Goal: Navigation & Orientation: Find specific page/section

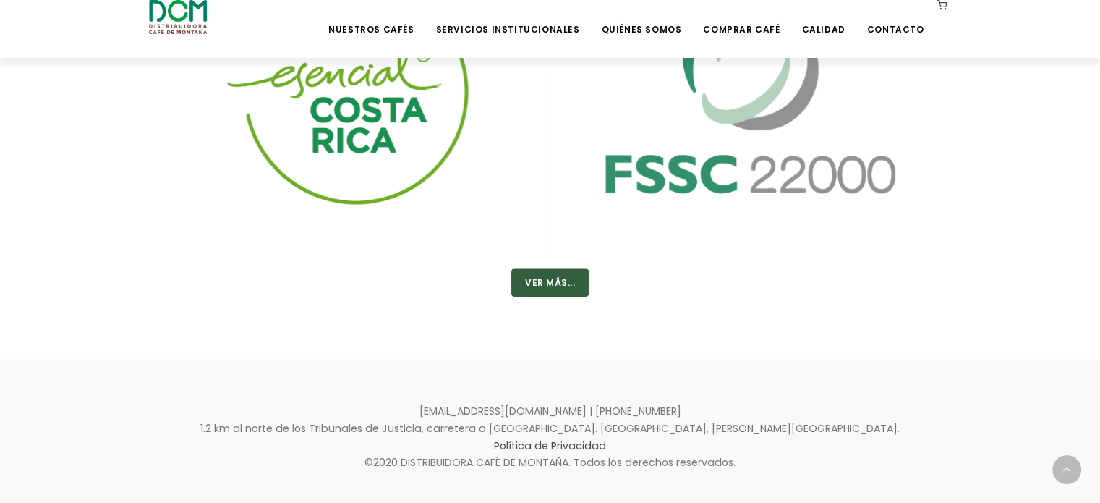
scroll to position [2552, 0]
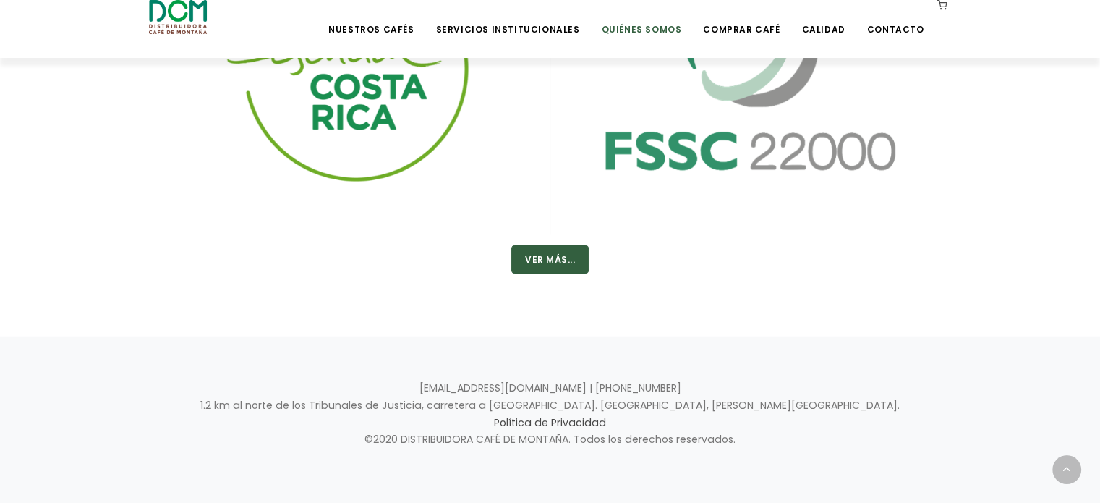
click at [651, 29] on link "Quiénes Somos" at bounding box center [641, 18] width 98 height 34
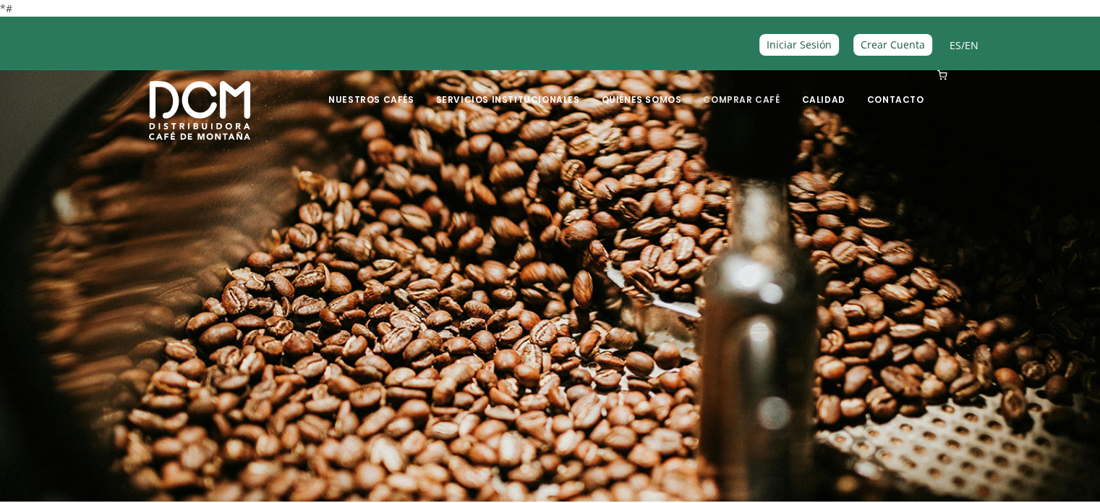
click at [746, 100] on link "Comprar Café" at bounding box center [741, 89] width 94 height 34
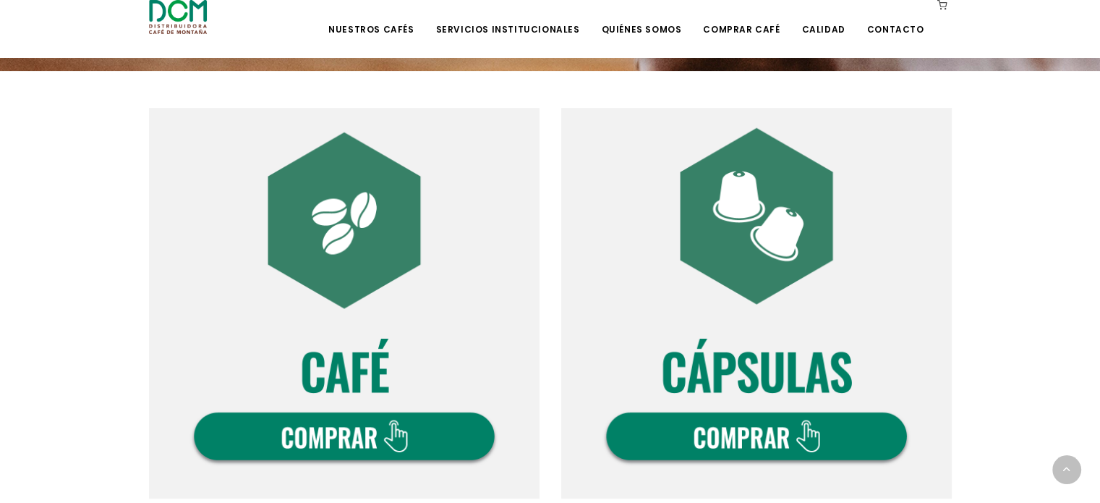
scroll to position [232, 0]
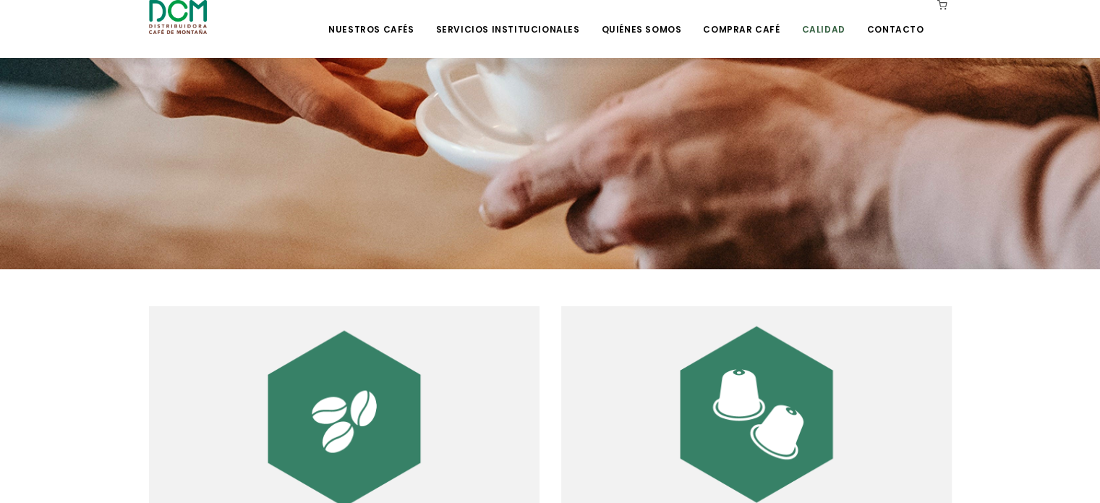
click at [822, 30] on link "Calidad" at bounding box center [823, 18] width 61 height 34
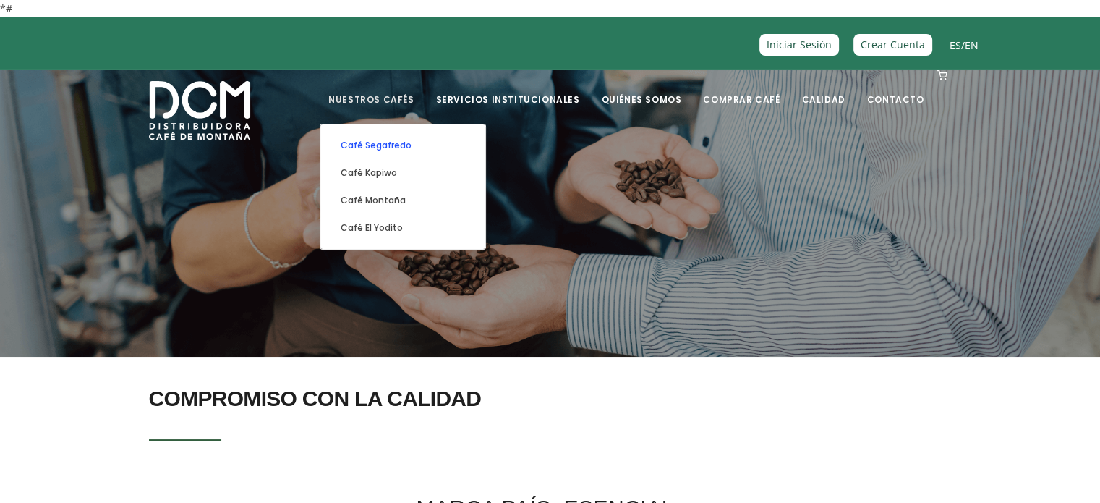
click at [405, 146] on link "Café Segafredo" at bounding box center [403, 145] width 150 height 27
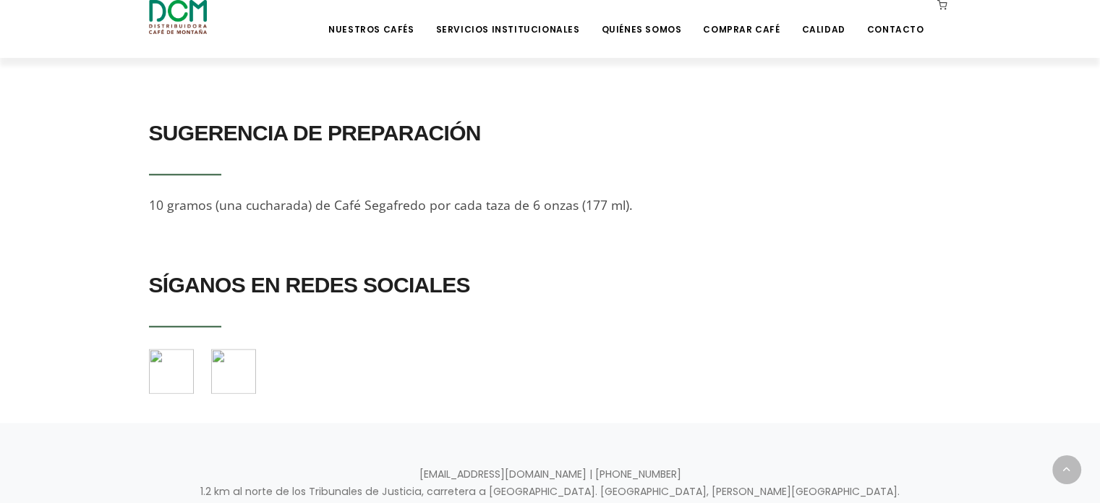
scroll to position [1663, 0]
